Goal: Find specific fact: Find contact information

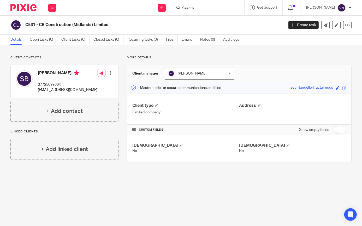
click at [208, 9] on input "Search" at bounding box center [205, 8] width 47 height 5
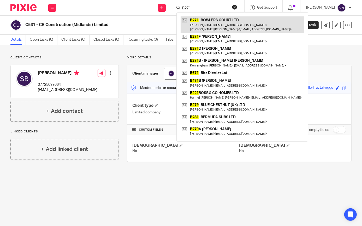
type input "B271"
click at [219, 26] on link at bounding box center [242, 24] width 123 height 16
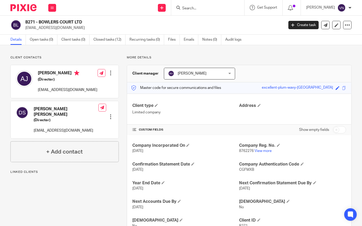
drag, startPoint x: 72, startPoint y: 28, endPoint x: 26, endPoint y: 27, distance: 46.0
click at [26, 27] on p "bowlers.court@gmail.com" at bounding box center [152, 27] width 255 height 5
copy p "bowlers.court@gmail.com"
